Goal: Communication & Community: Participate in discussion

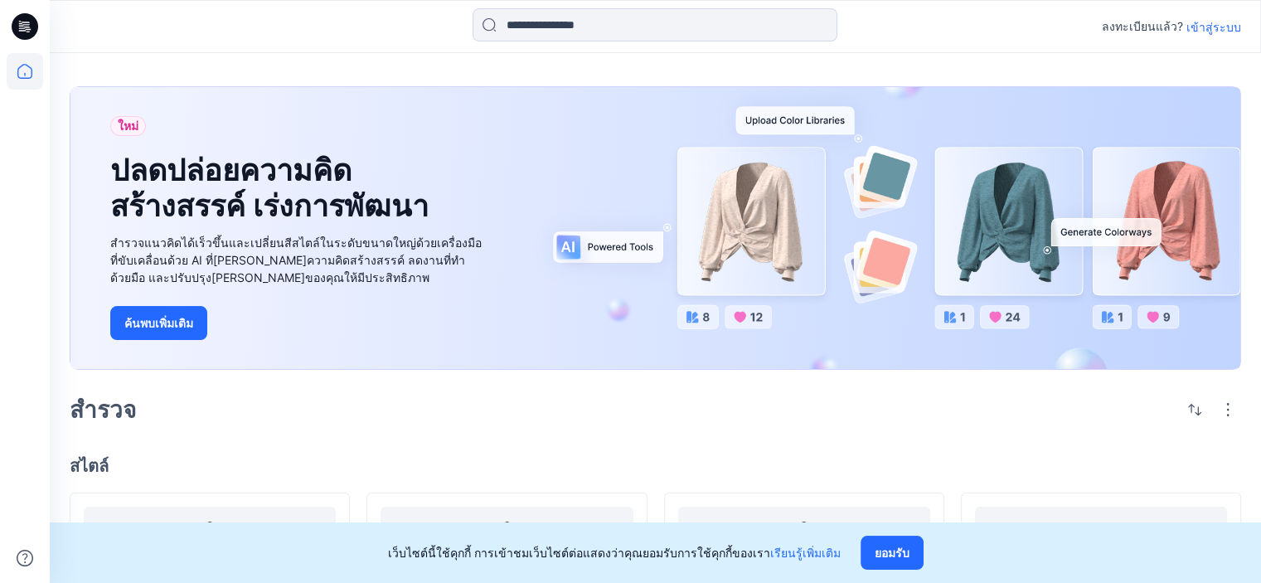
click at [1215, 28] on font "เข้าสู่ระบบ" at bounding box center [1213, 27] width 55 height 14
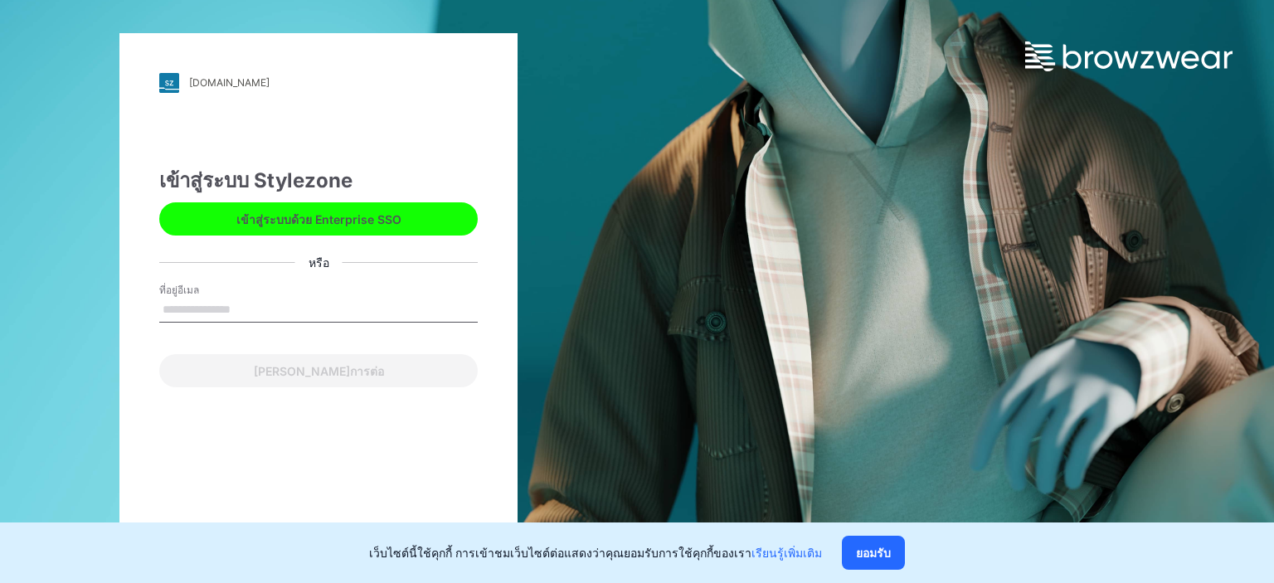
click at [258, 310] on input "ที่อยู่อีเมล" at bounding box center [318, 310] width 318 height 25
click at [229, 307] on input "ที่อยู่อีเมล" at bounding box center [318, 310] width 318 height 25
type input "**********"
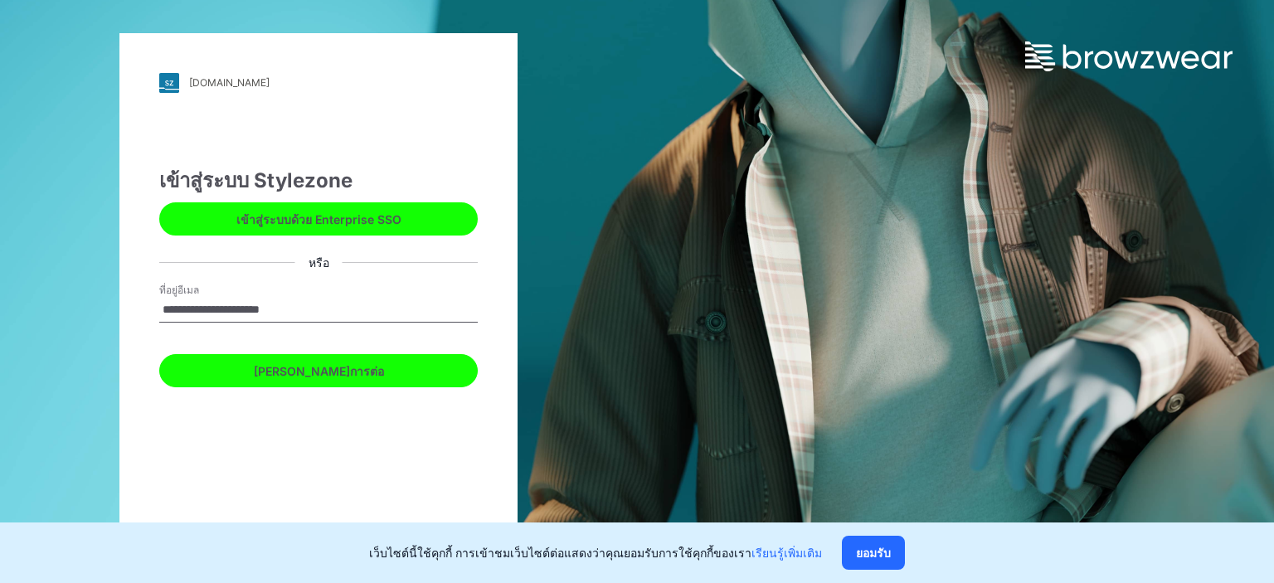
click at [273, 371] on button "[PERSON_NAME]การต่อ" at bounding box center [318, 370] width 318 height 33
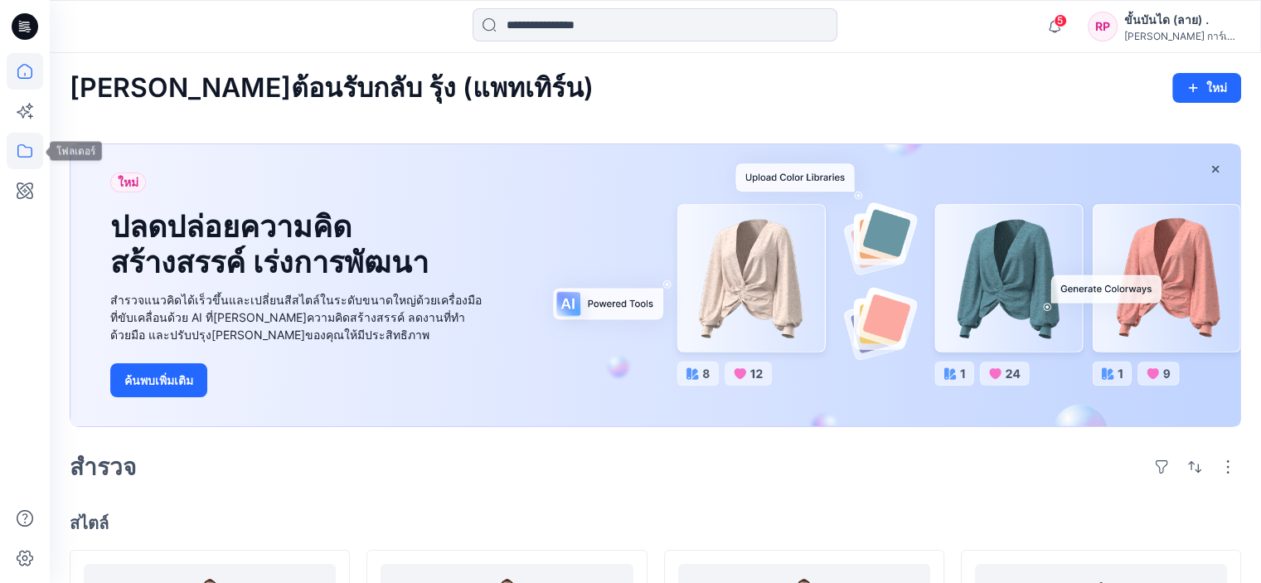
click at [24, 145] on icon at bounding box center [25, 151] width 36 height 36
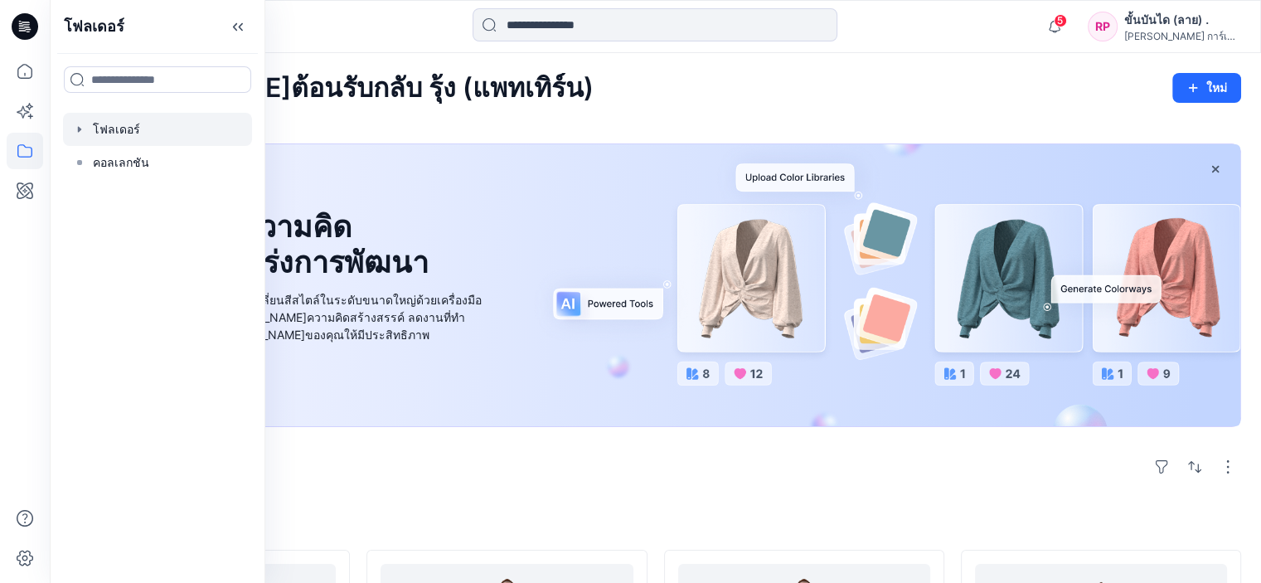
click at [173, 127] on div at bounding box center [157, 129] width 189 height 33
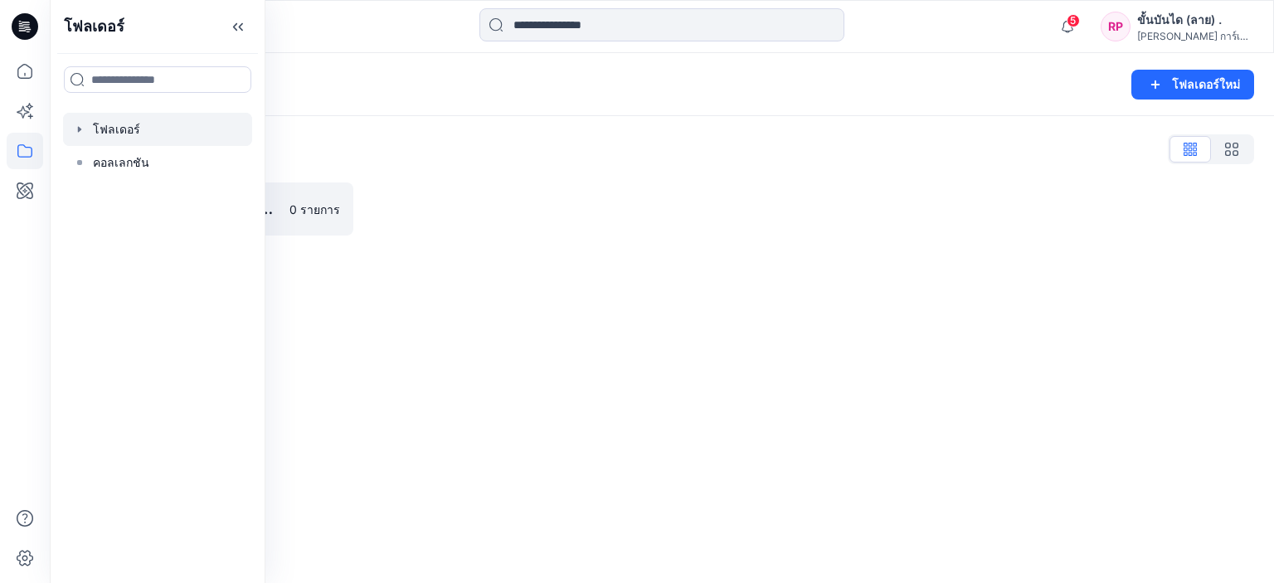
click at [458, 201] on div at bounding box center [512, 208] width 284 height 53
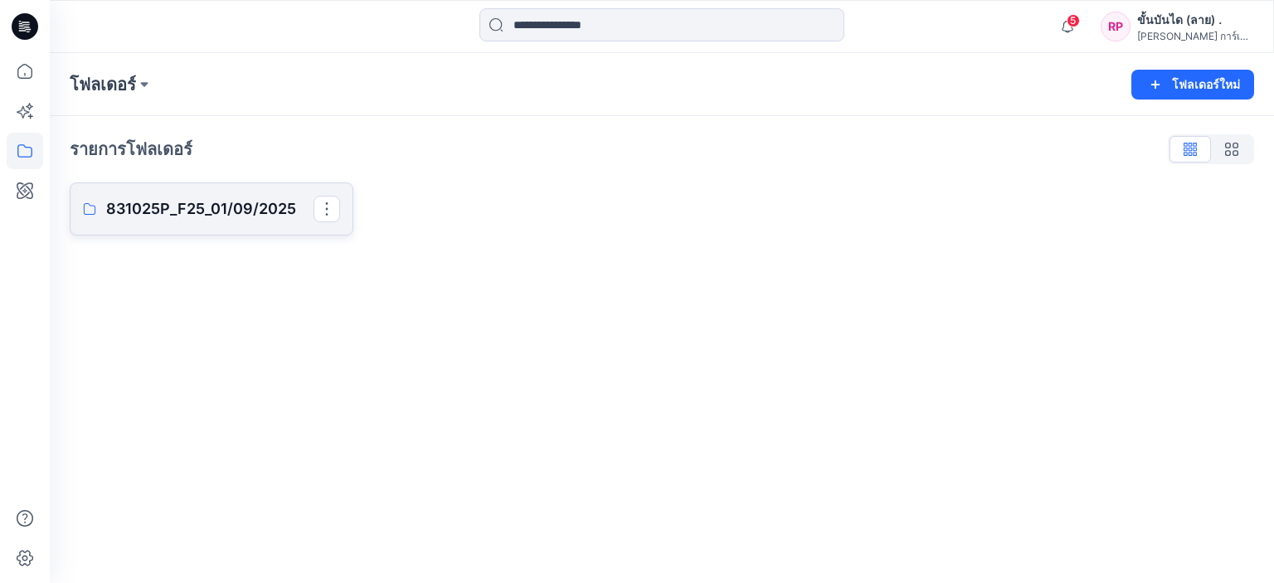
click at [237, 200] on font "831025P_F25_01/09/2025" at bounding box center [201, 208] width 190 height 17
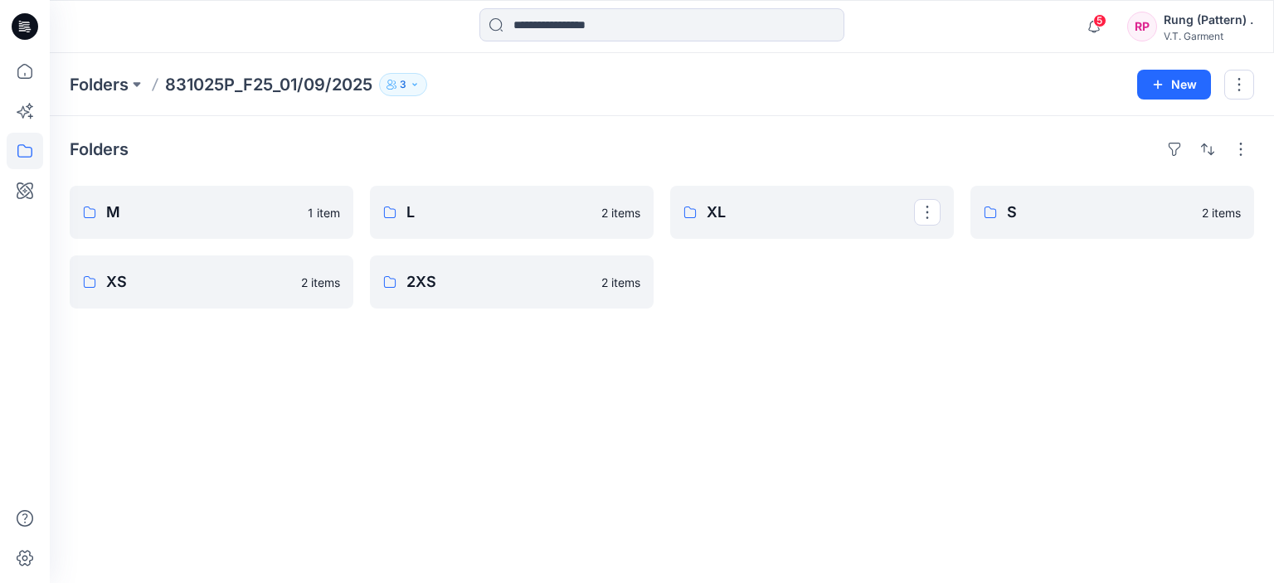
click at [798, 391] on div "Folders M 1 item XS 2 items L 2 items 2XS 2 items XL S 2 items" at bounding box center [662, 349] width 1224 height 467
click at [875, 346] on div "Folders M 1 item XS 2 items L 2 items 2XS 2 items XL 2 items S 2 items" at bounding box center [662, 349] width 1224 height 467
click at [242, 220] on p "M" at bounding box center [209, 212] width 207 height 23
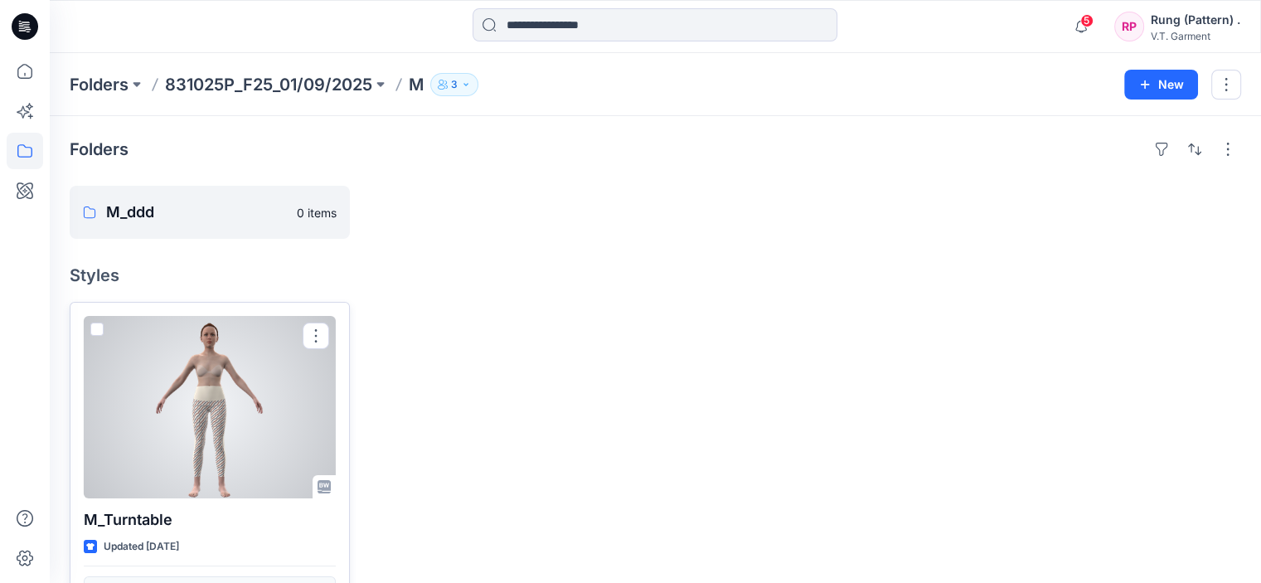
click at [204, 365] on div at bounding box center [210, 407] width 252 height 182
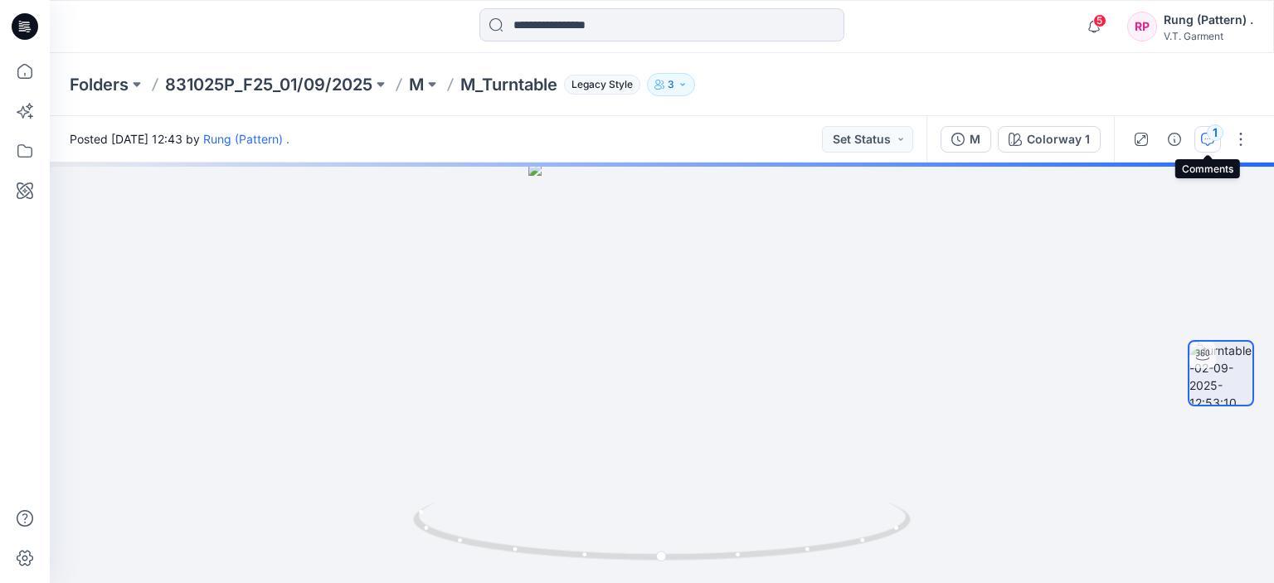
click at [1205, 129] on button "1" at bounding box center [1207, 139] width 27 height 27
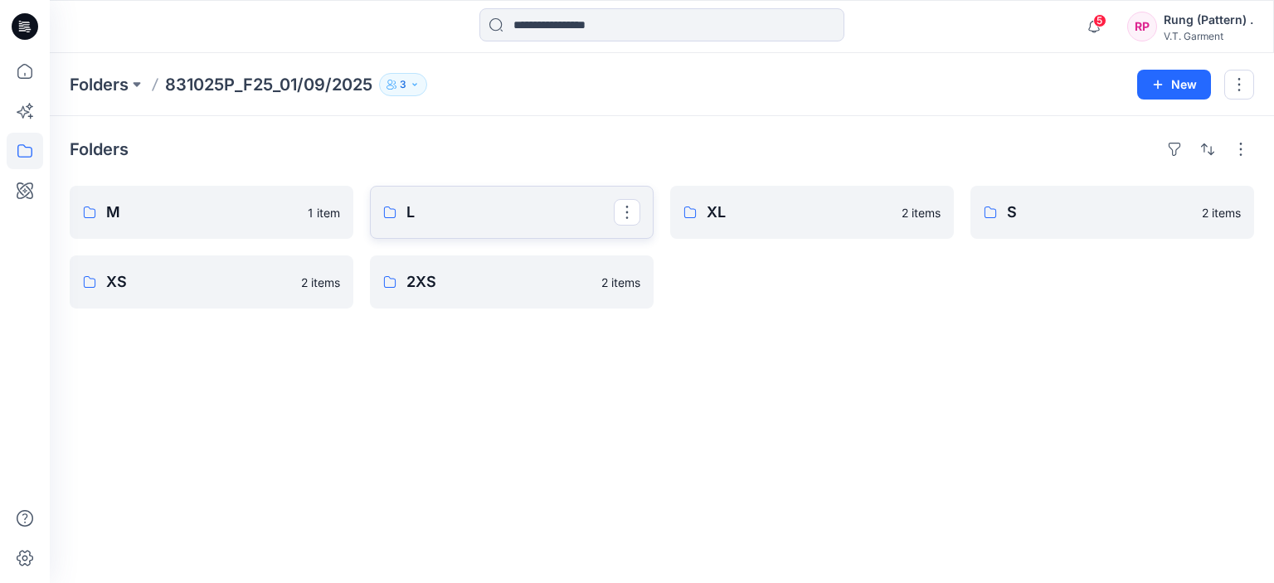
click at [585, 235] on link "L" at bounding box center [512, 212] width 284 height 53
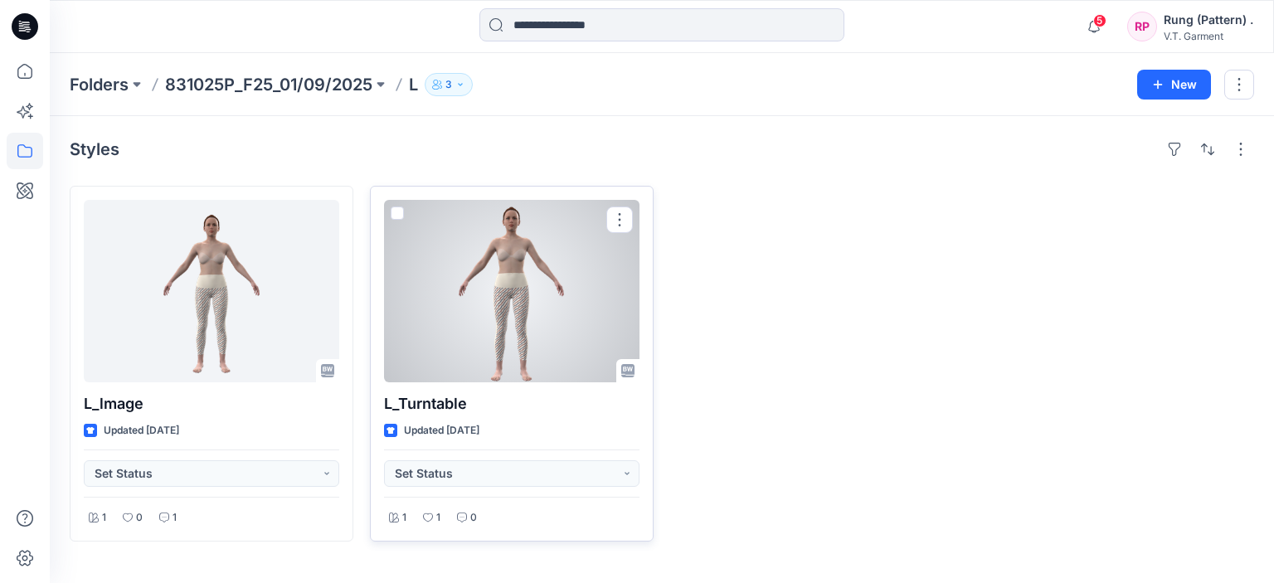
click at [440, 280] on div at bounding box center [511, 291] width 255 height 182
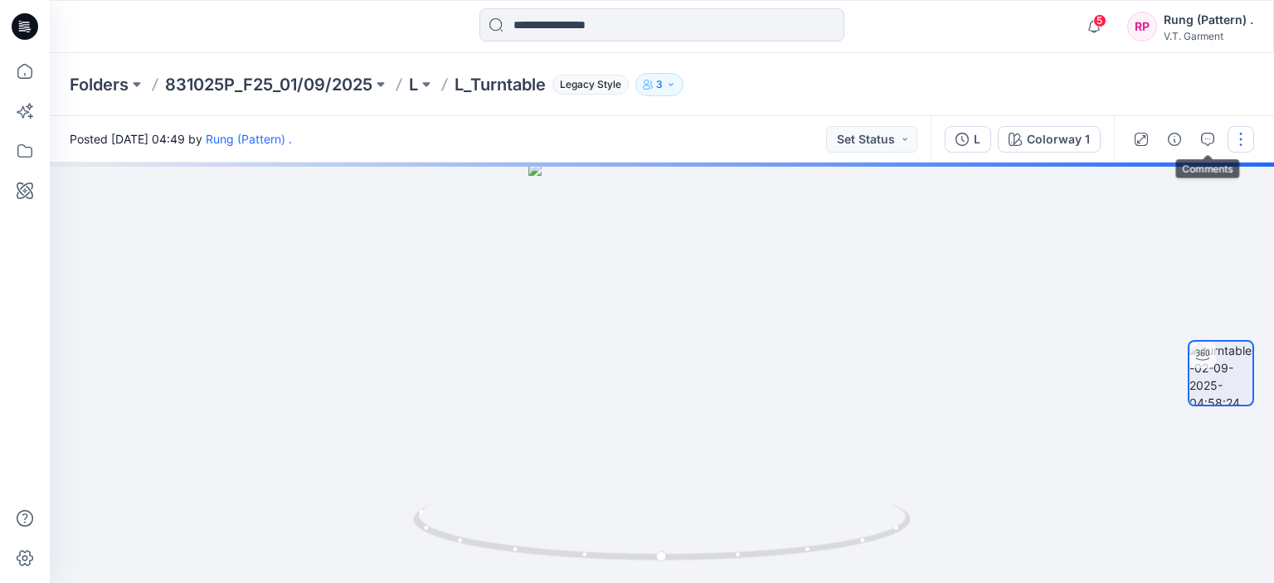
click at [1235, 133] on button "button" at bounding box center [1240, 139] width 27 height 27
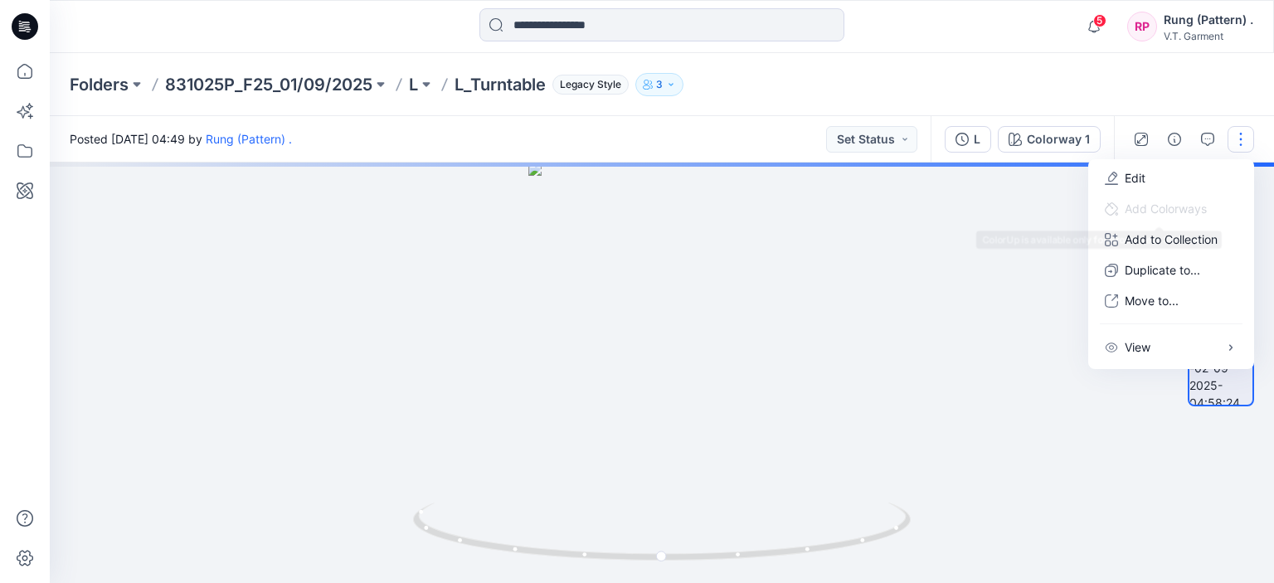
click at [995, 217] on div at bounding box center [662, 373] width 1224 height 420
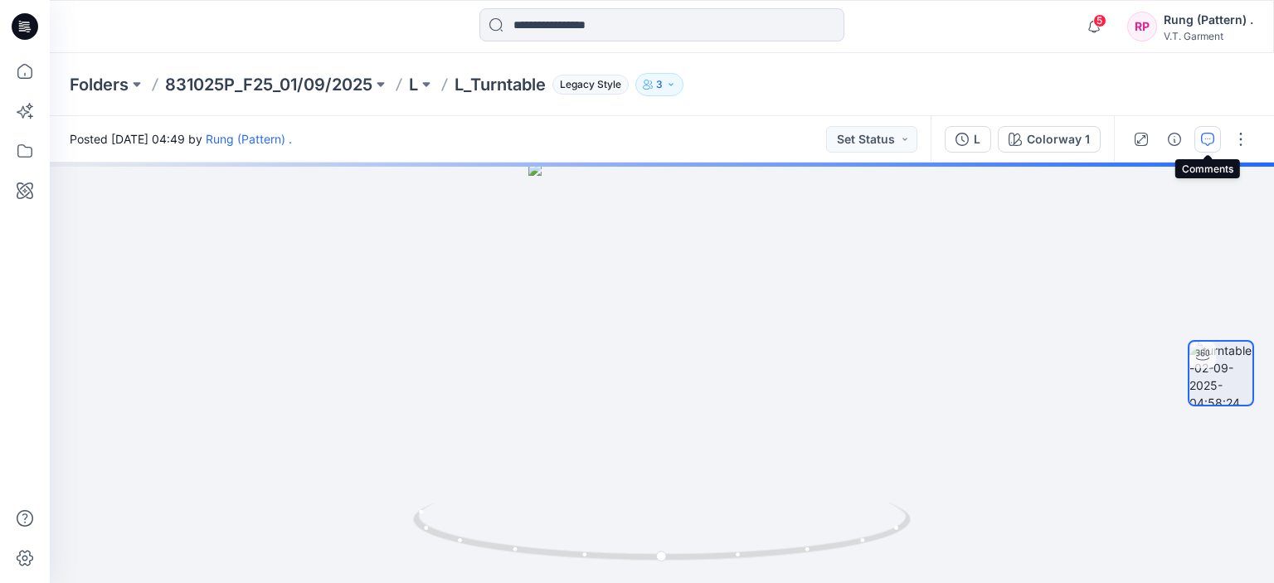
click at [1210, 143] on icon "button" at bounding box center [1207, 139] width 13 height 13
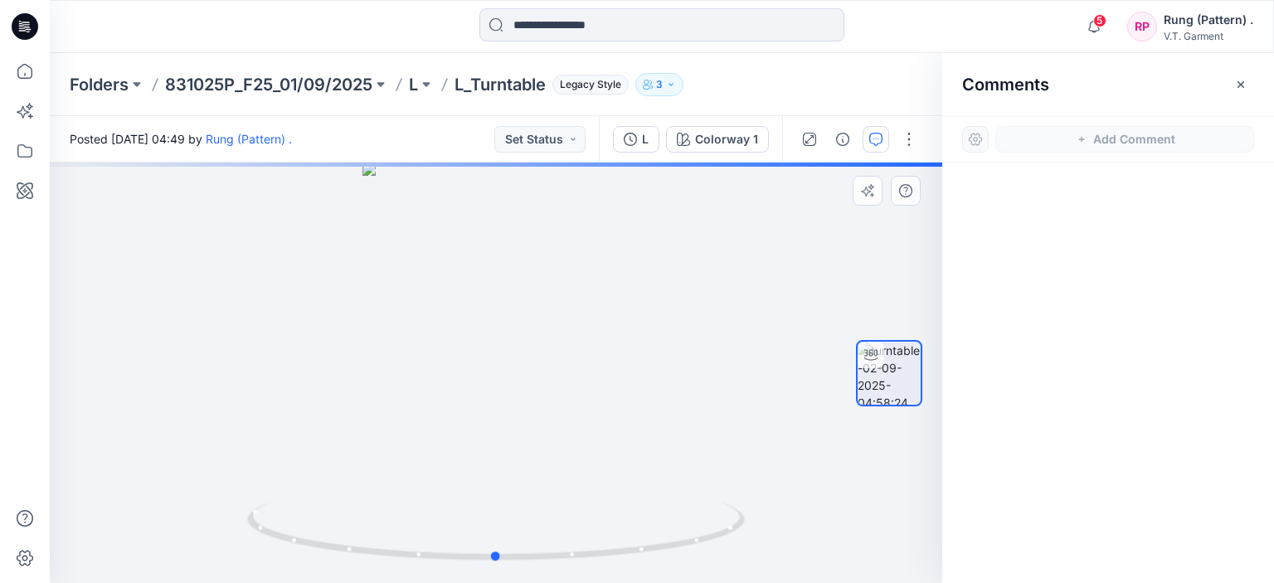
click at [488, 366] on div at bounding box center [496, 373] width 892 height 420
drag, startPoint x: 1070, startPoint y: 158, endPoint x: 1112, endPoint y: 182, distance: 47.5
click at [1081, 169] on div "Add Comment" at bounding box center [1108, 349] width 332 height 467
drag, startPoint x: 1239, startPoint y: 85, endPoint x: 0, endPoint y: 37, distance: 1239.6
click at [1238, 85] on icon "button" at bounding box center [1240, 84] width 13 height 13
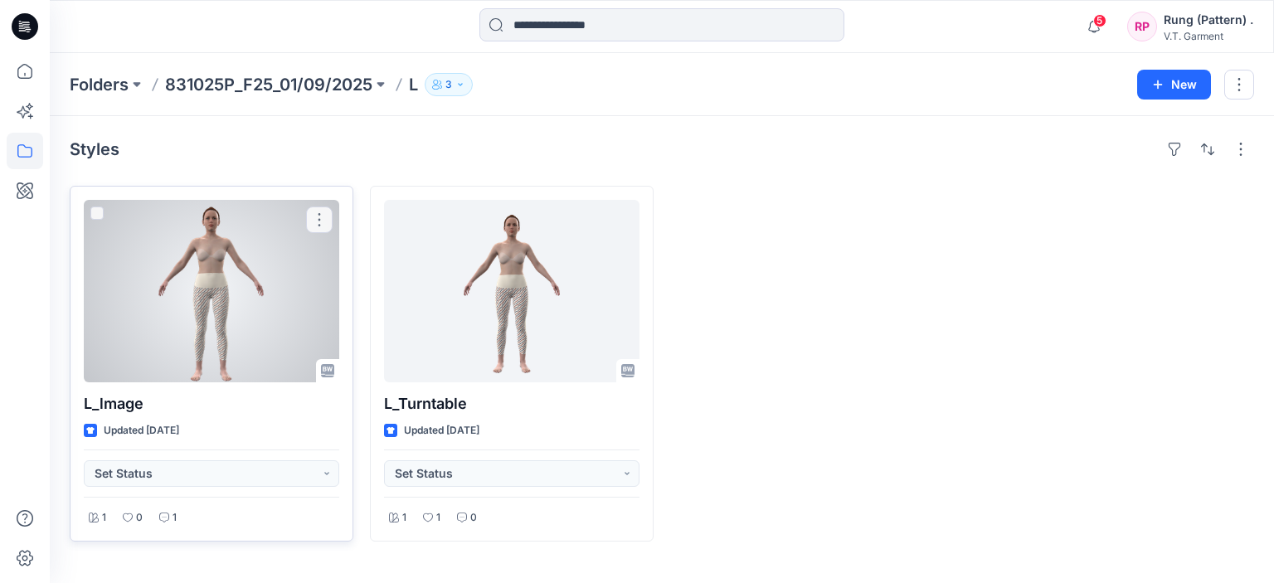
click at [82, 299] on div "L_lmage Updated [DATE] Set Status 1 0 1" at bounding box center [212, 364] width 284 height 356
click at [179, 294] on div at bounding box center [211, 291] width 255 height 182
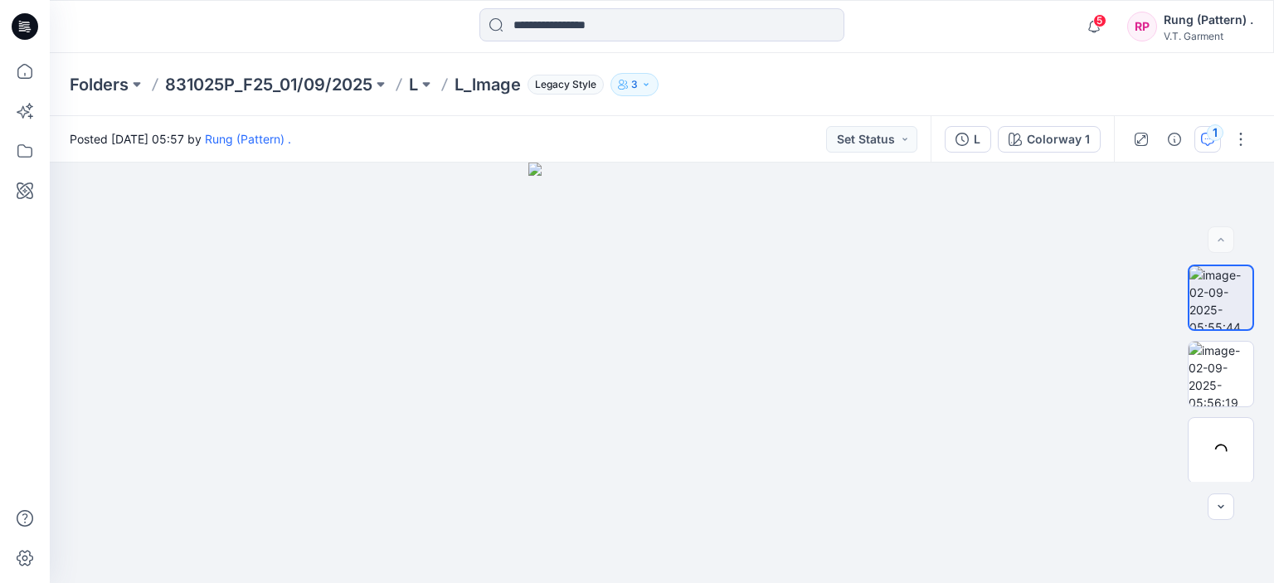
click at [1211, 142] on icon "button" at bounding box center [1207, 139] width 13 height 13
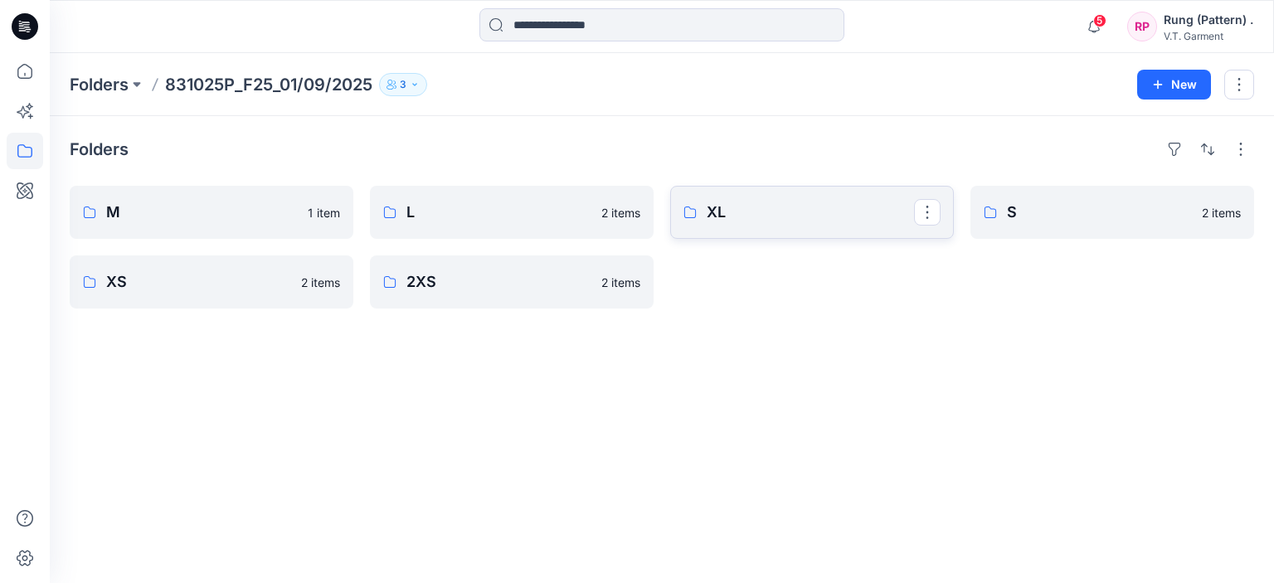
click at [772, 210] on p "XL" at bounding box center [809, 212] width 207 height 23
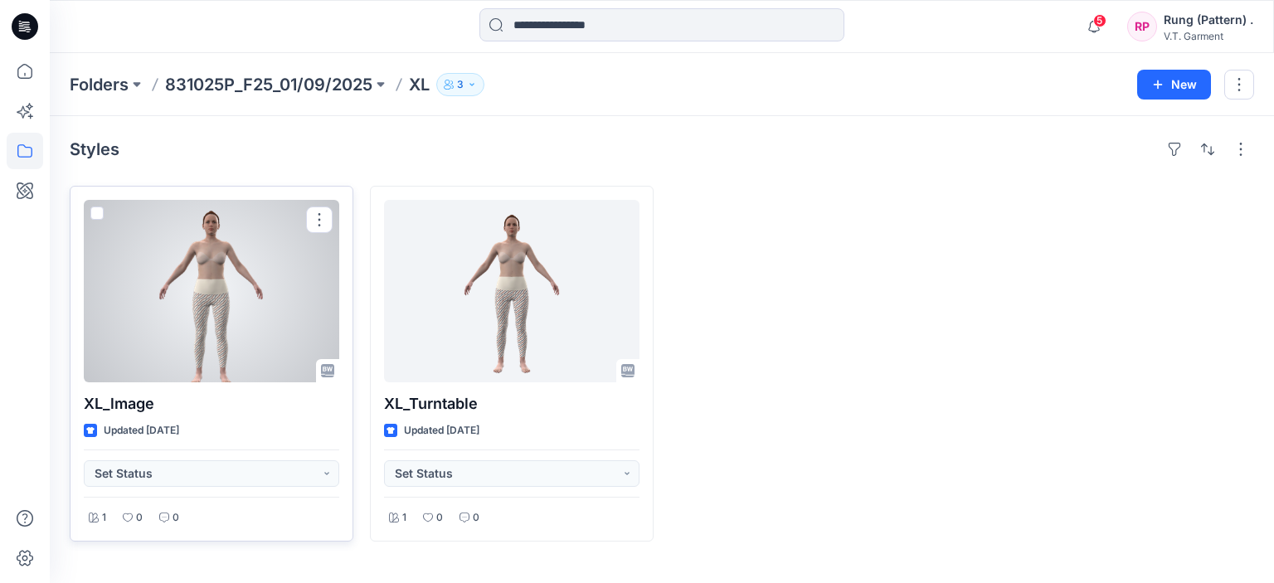
click at [216, 314] on div at bounding box center [211, 291] width 255 height 182
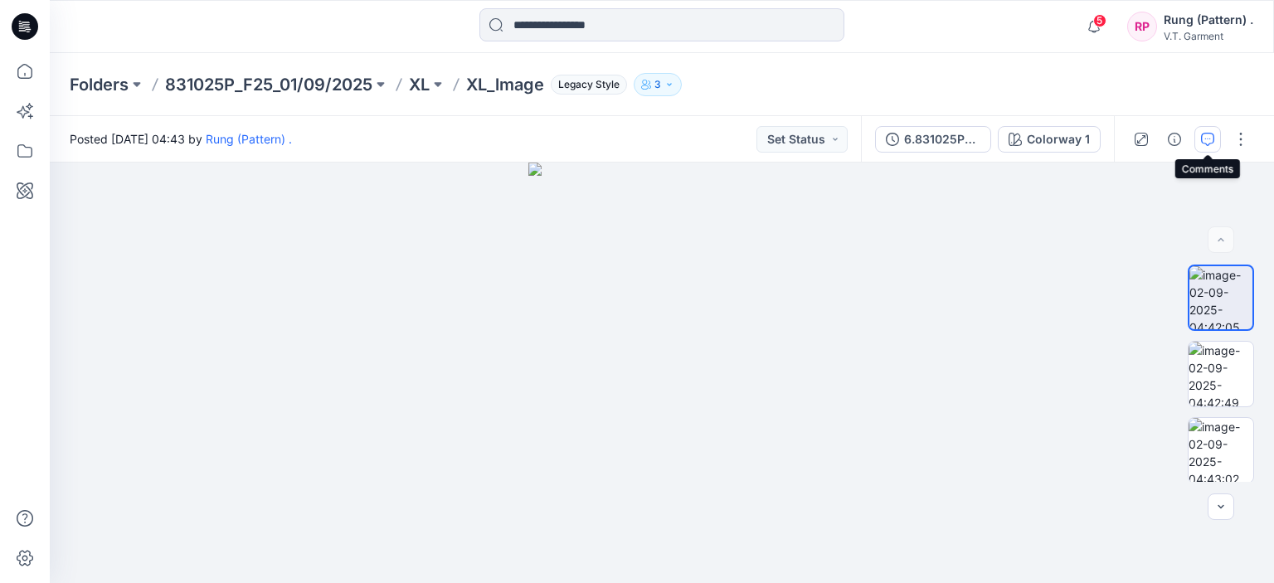
click at [1201, 143] on icon "button" at bounding box center [1207, 139] width 13 height 13
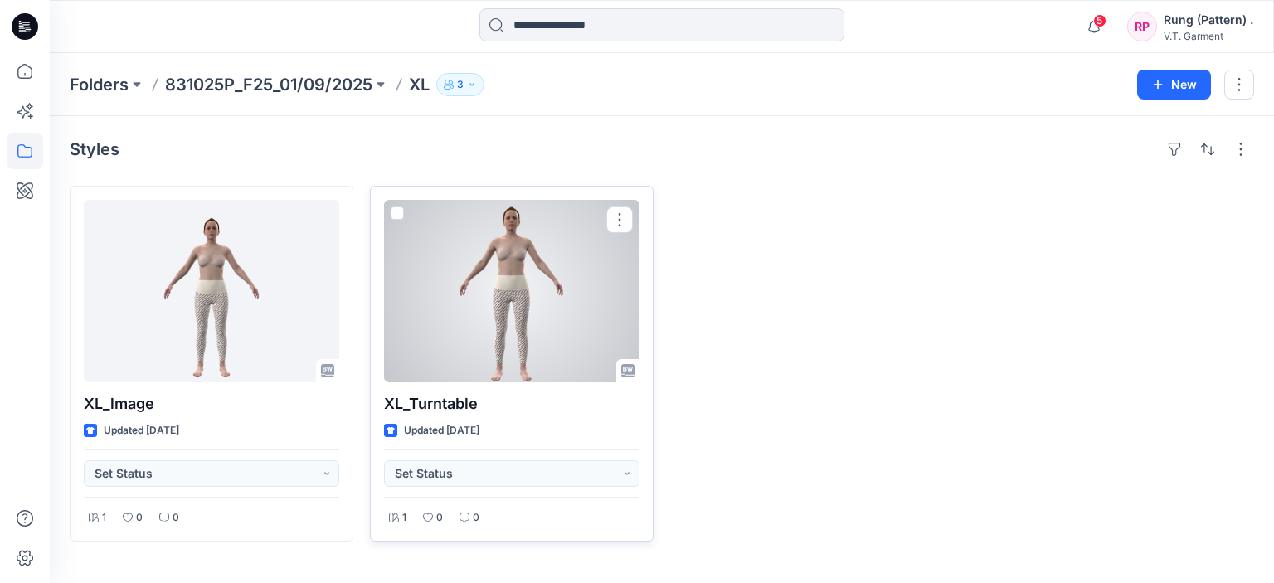
click at [587, 311] on div at bounding box center [511, 291] width 255 height 182
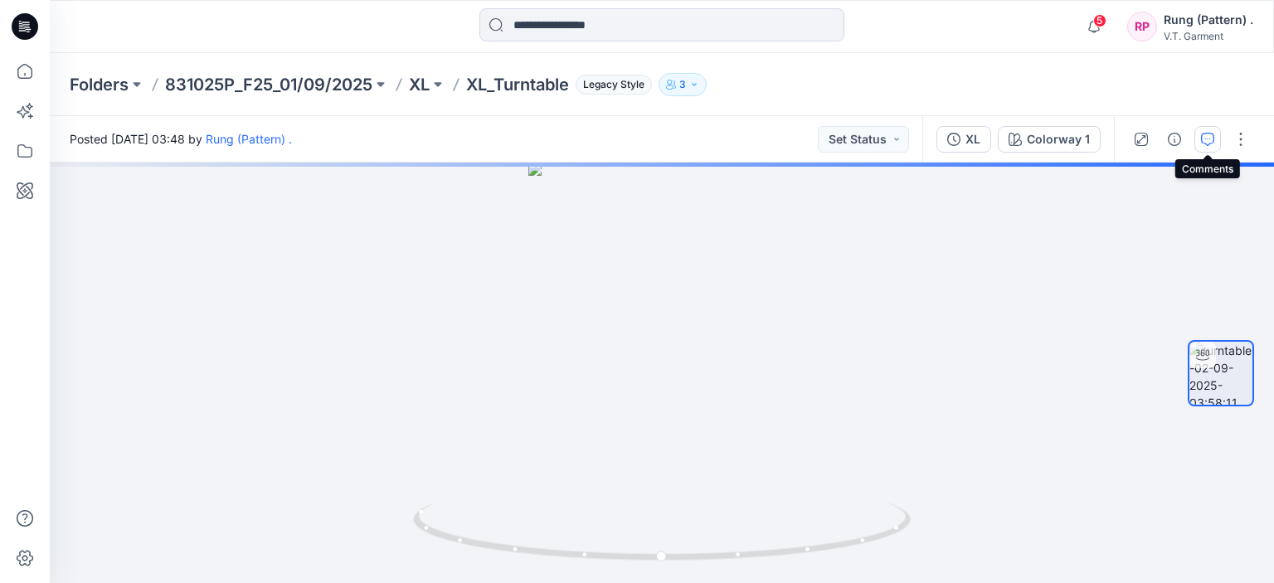
click at [1201, 145] on icon "button" at bounding box center [1207, 139] width 13 height 13
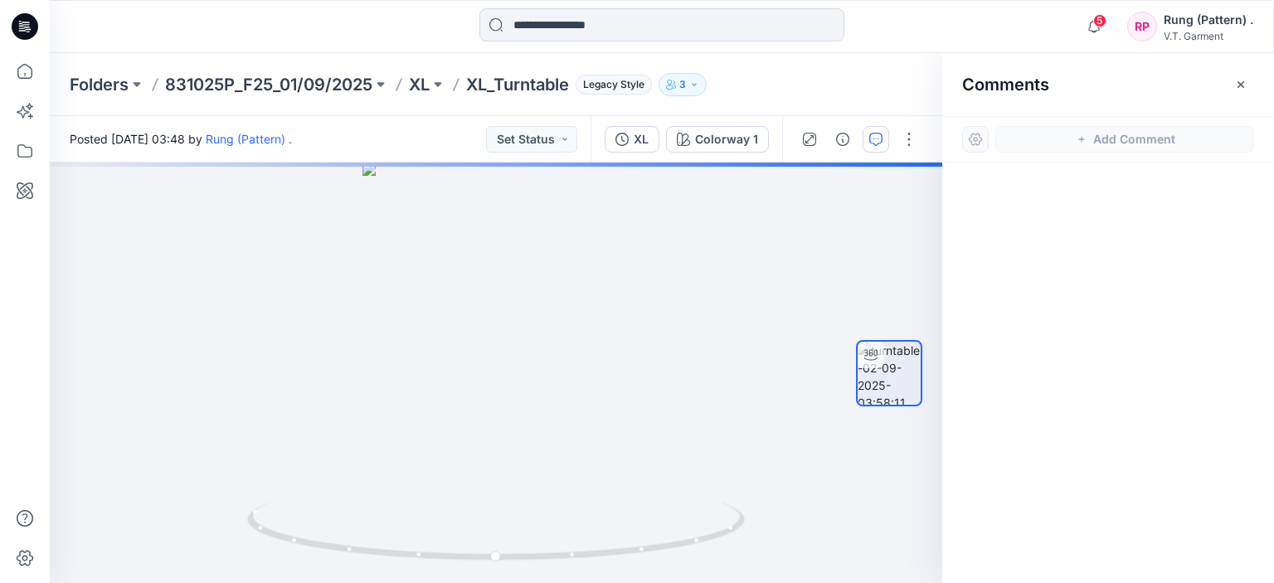
click at [1110, 110] on div "Comments" at bounding box center [1108, 84] width 332 height 62
click at [1087, 119] on div "Add Comment" at bounding box center [1108, 139] width 332 height 46
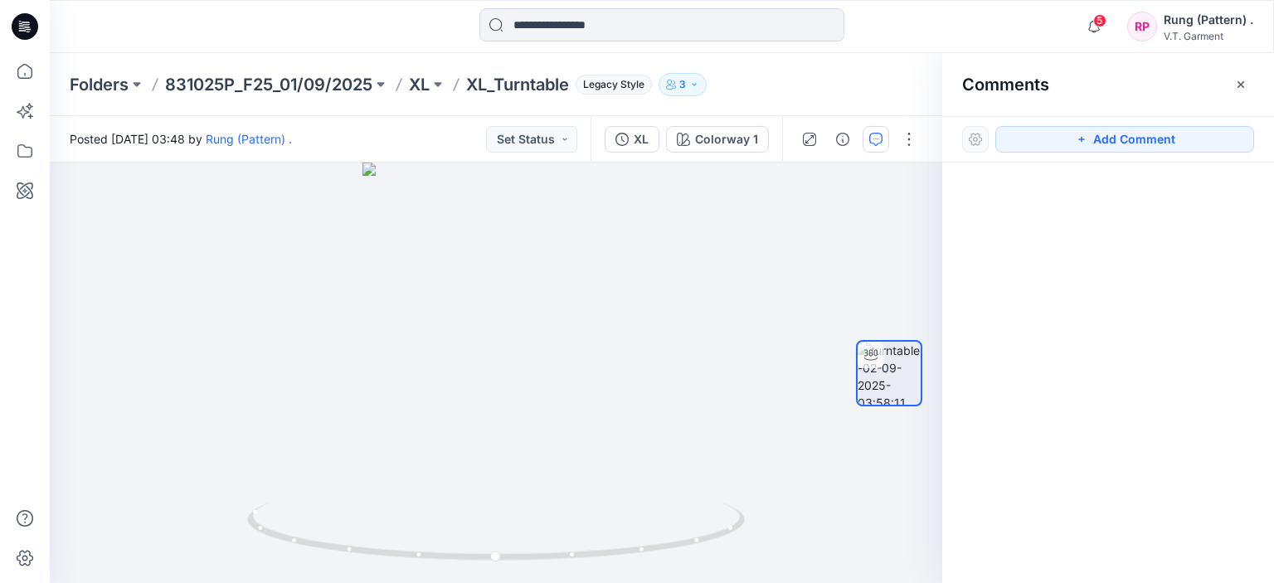
click at [249, 64] on div "Folders 831025P_F25_01/09/2025 XL XL_Turntable Legacy Style 3" at bounding box center [662, 84] width 1224 height 63
click at [248, 89] on p "831025P_F25_01/09/2025" at bounding box center [268, 84] width 207 height 23
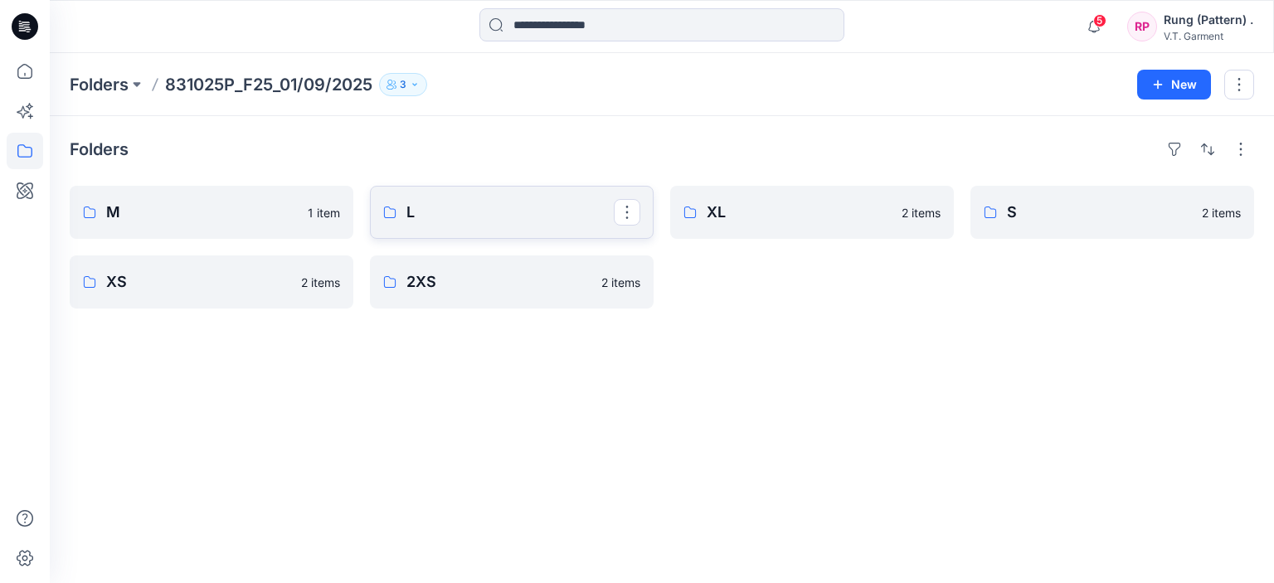
click at [468, 225] on link "L" at bounding box center [512, 212] width 284 height 53
click at [672, 435] on div "Folders M 1 item XS 2 items L 2 items 2XS 2 items XL 2 items S 2 items" at bounding box center [662, 349] width 1224 height 467
click at [1143, 229] on link "S" at bounding box center [1112, 212] width 284 height 53
